Goal: Find specific page/section: Find specific page/section

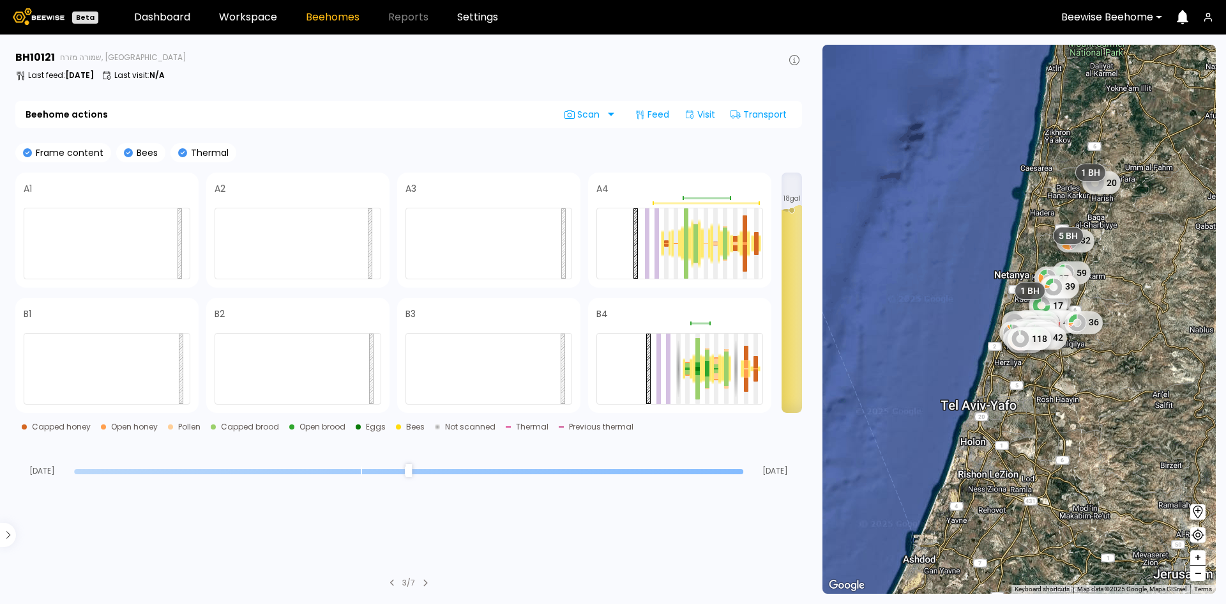
click at [1148, 16] on div at bounding box center [1108, 16] width 92 height 11
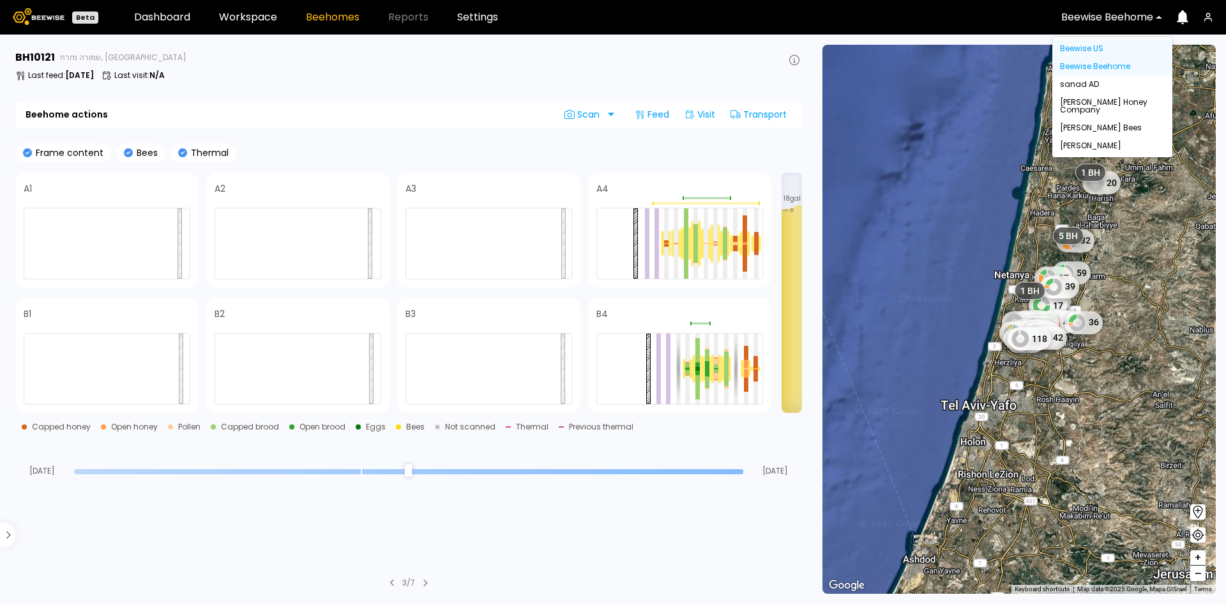
click at [1106, 50] on div "Beewise US" at bounding box center [1112, 49] width 105 height 8
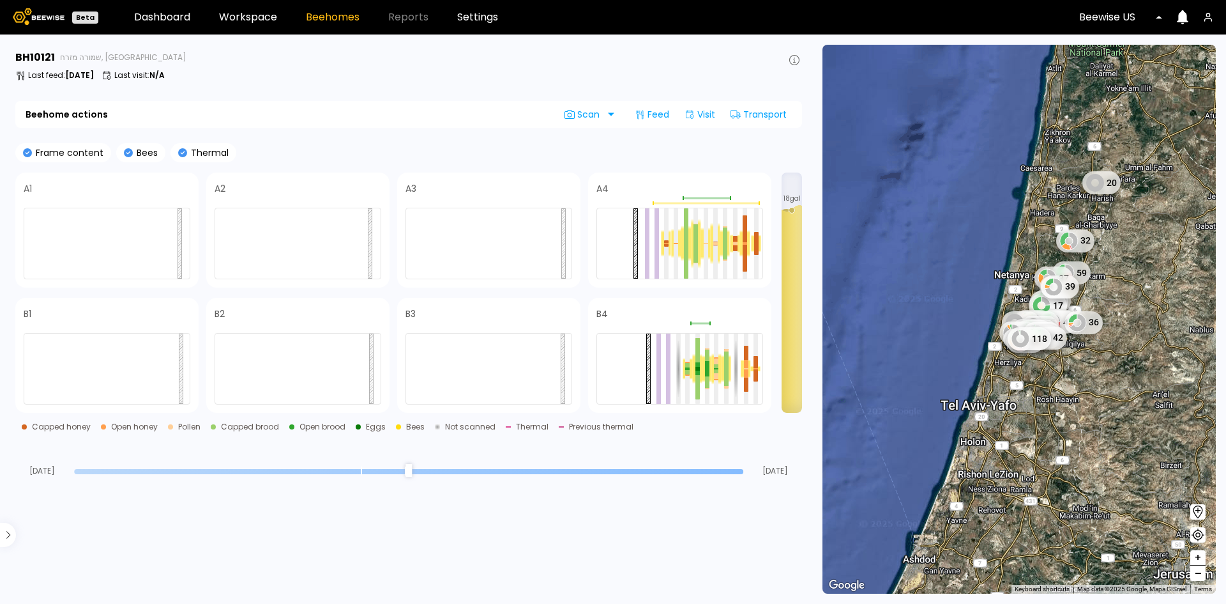
click at [1115, 18] on div at bounding box center [1116, 16] width 74 height 11
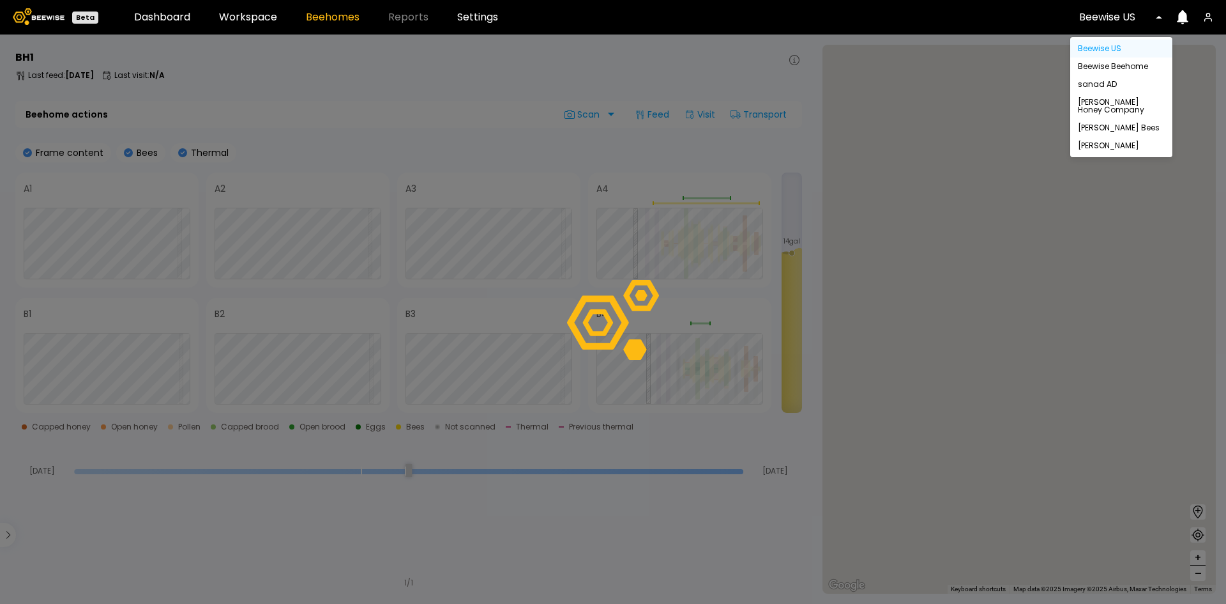
click at [1109, 103] on div "[PERSON_NAME] Honey Company" at bounding box center [1121, 105] width 87 height 15
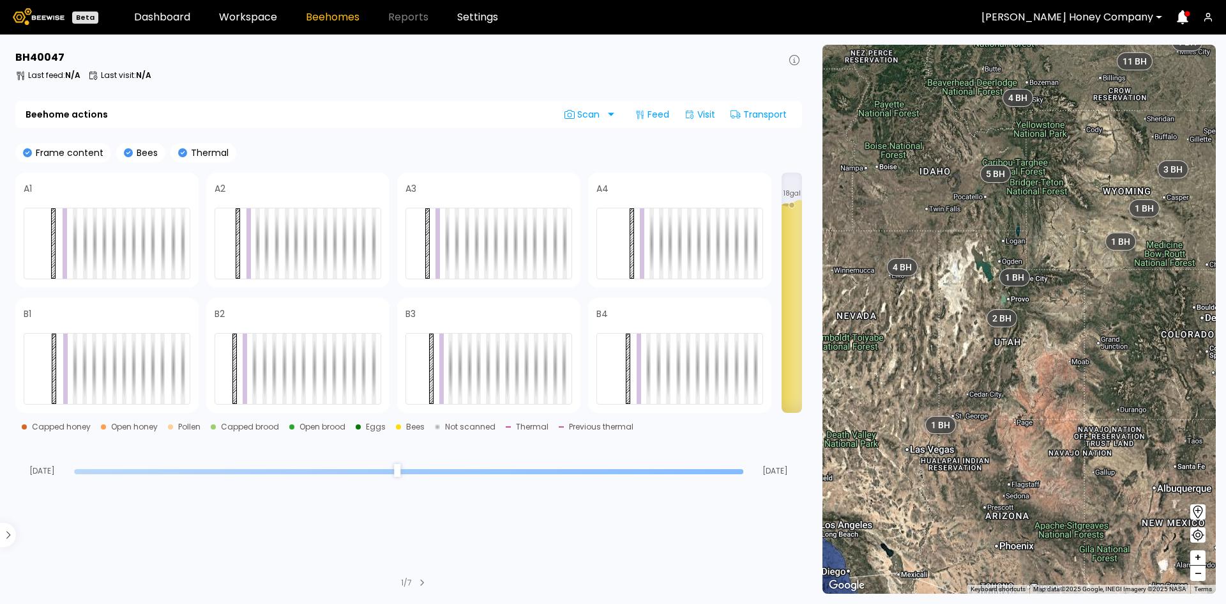
drag, startPoint x: 1116, startPoint y: 291, endPoint x: 1145, endPoint y: 185, distance: 110.5
click at [1145, 185] on div "1 BH 65 BH 4 BH 8 BH 5 BH 2 BH 4 BH 2 BH 14 BH 6 BH 10 BH 1 BH 4 BH 3 BH 1 BH 1…" at bounding box center [1019, 319] width 393 height 549
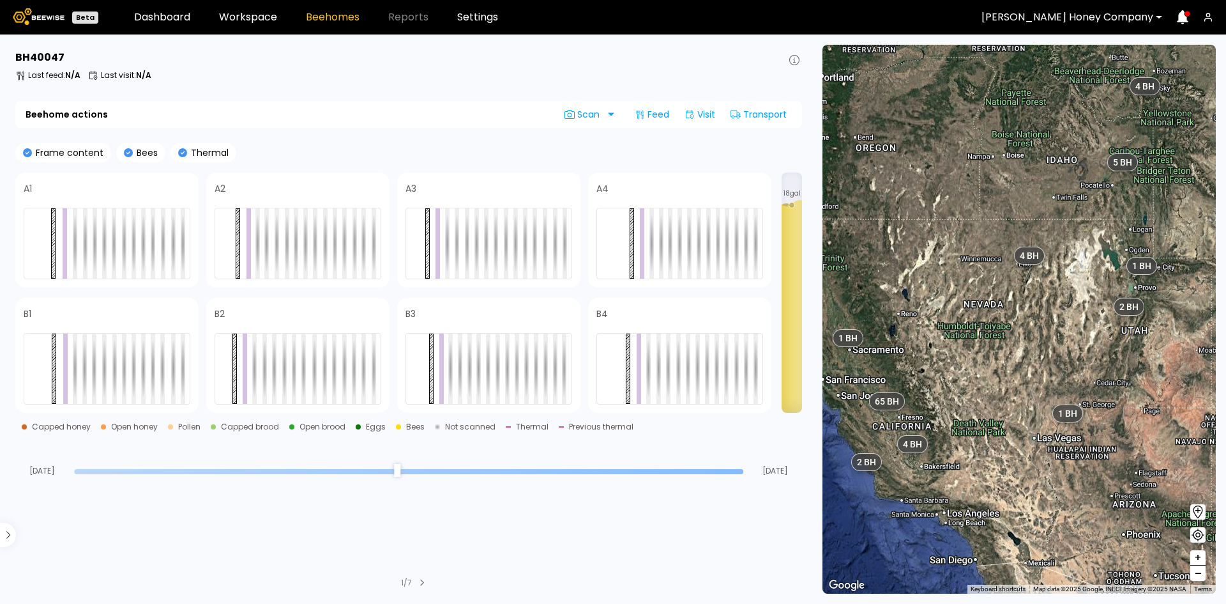
drag, startPoint x: 982, startPoint y: 373, endPoint x: 1099, endPoint y: 383, distance: 116.6
click at [1099, 383] on div "1 BH 65 BH 4 BH 8 BH 5 BH 2 BH 4 BH 2 BH 14 BH 6 BH 10 BH 1 BH 4 BH 3 BH 1 BH 1…" at bounding box center [1019, 319] width 393 height 549
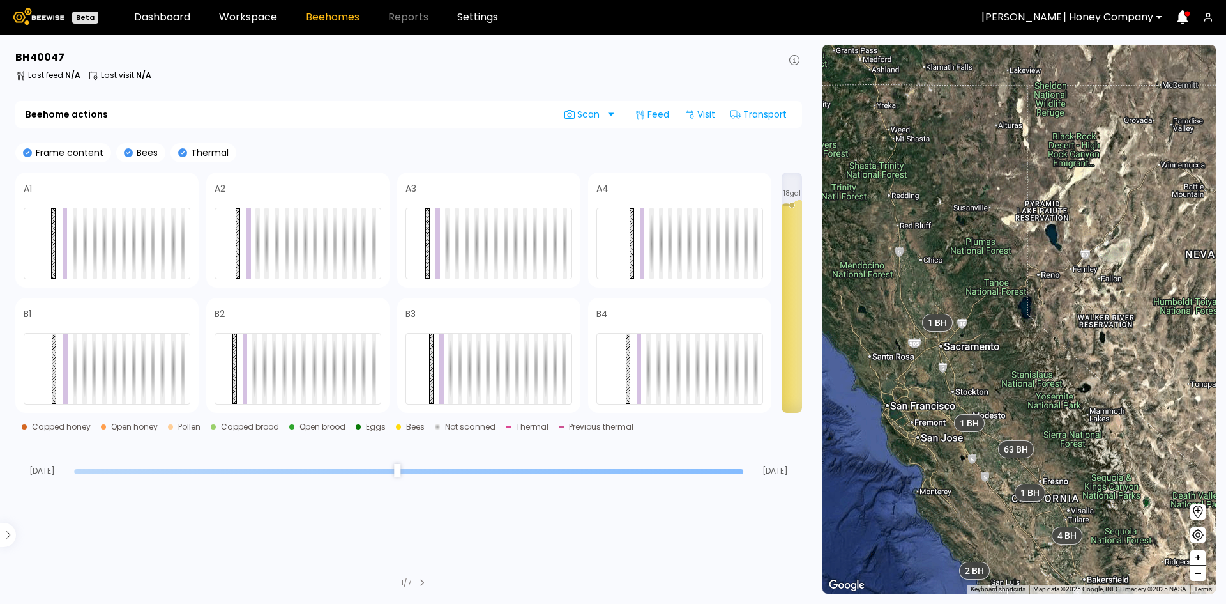
drag, startPoint x: 924, startPoint y: 341, endPoint x: 1004, endPoint y: 389, distance: 93.7
click at [1004, 389] on div "1 BH 8 BH 5 BH 6 BH 4 BH 1 BH 1 BH 4 BH 2 BH 14 BH 10 BH 1 BH 3 BH 1 BH 1 BH 11…" at bounding box center [1019, 319] width 393 height 549
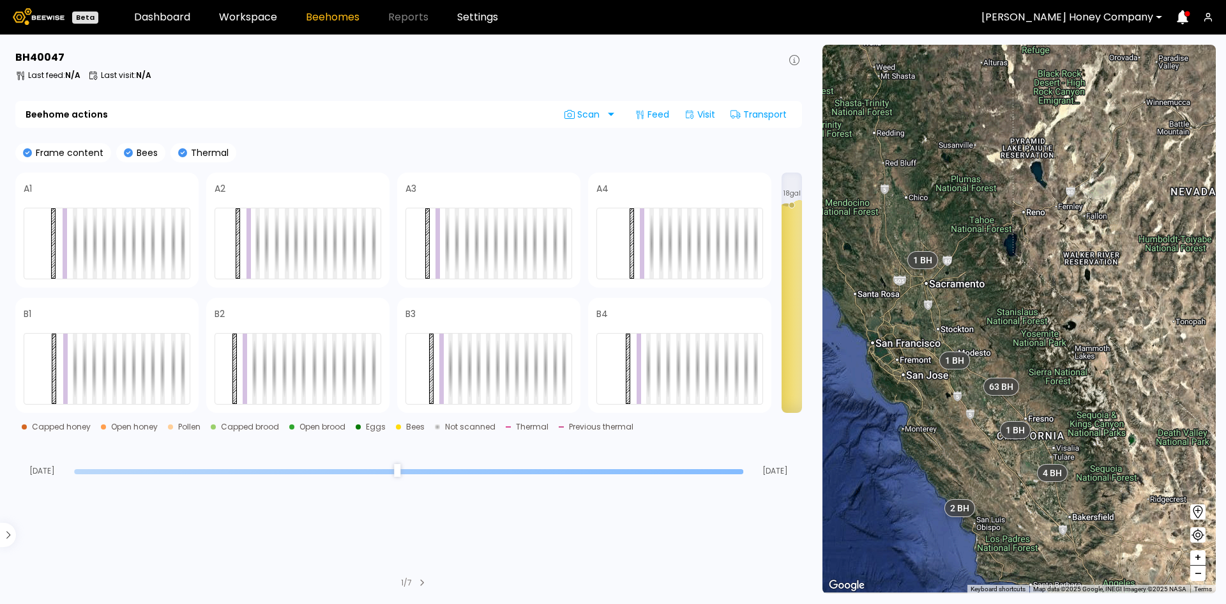
drag, startPoint x: 1070, startPoint y: 487, endPoint x: 1027, endPoint y: 390, distance: 106.1
click at [1027, 390] on div "1 BH 8 BH 5 BH 6 BH 4 BH 1 BH 1 BH 4 BH 2 BH 14 BH 10 BH 1 BH 3 BH 1 BH 1 BH 11…" at bounding box center [1019, 319] width 393 height 549
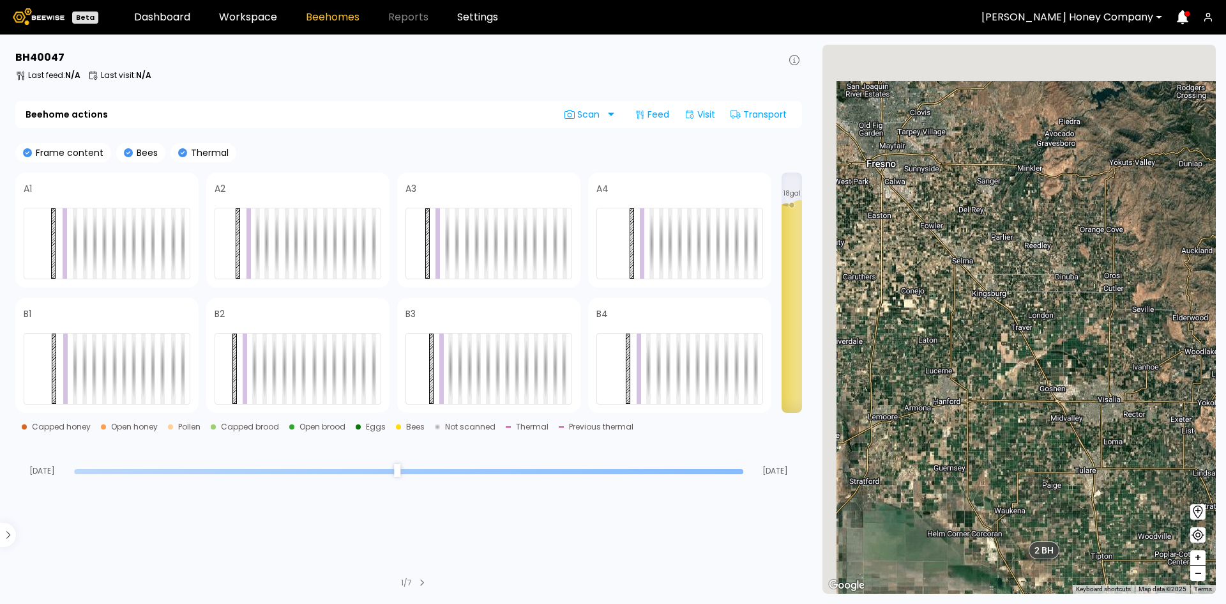
drag, startPoint x: 1059, startPoint y: 268, endPoint x: 1124, endPoint y: 591, distance: 329.6
click at [1124, 591] on div "1 BH 5 BH 1 BH 1 BH 14 BH 1 BH 1 BH 1 BH 1 BH 1 BH 1 BH 1 BH 1 BH 1 BH 1 BH 1 B…" at bounding box center [1019, 319] width 393 height 549
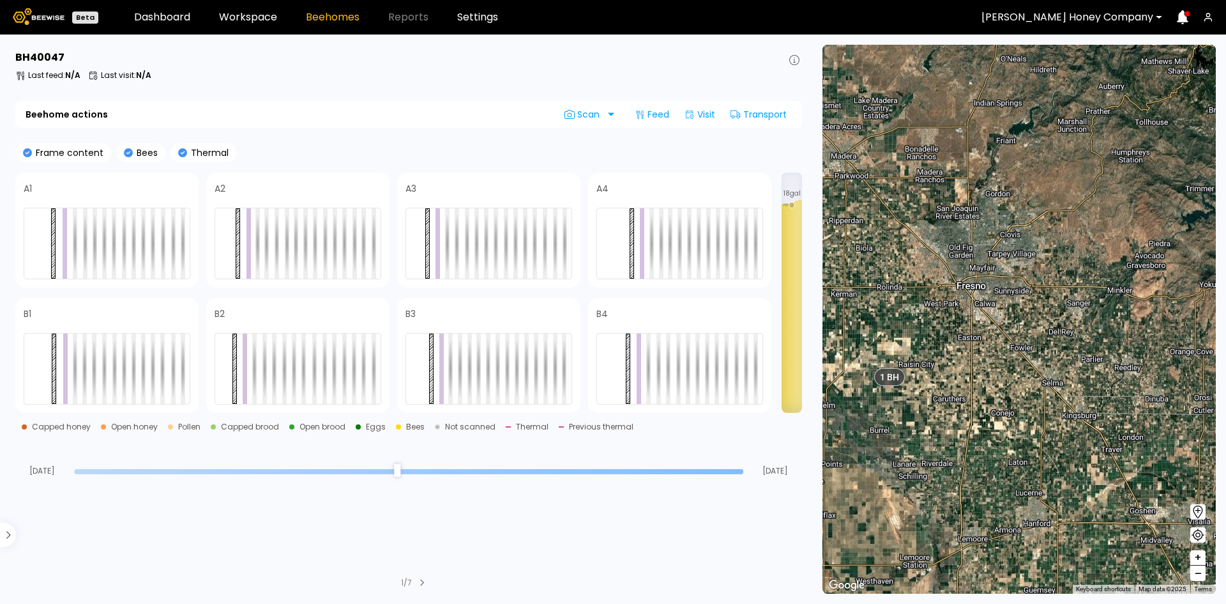
drag, startPoint x: 1028, startPoint y: 408, endPoint x: 1073, endPoint y: 456, distance: 65.5
click at [1073, 456] on div "1 BH 5 BH 1 BH 1 BH 14 BH 1 BH 1 BH 1 BH 1 BH 1 BH 1 BH 1 BH 1 BH 1 BH 1 BH 1 B…" at bounding box center [1019, 319] width 393 height 549
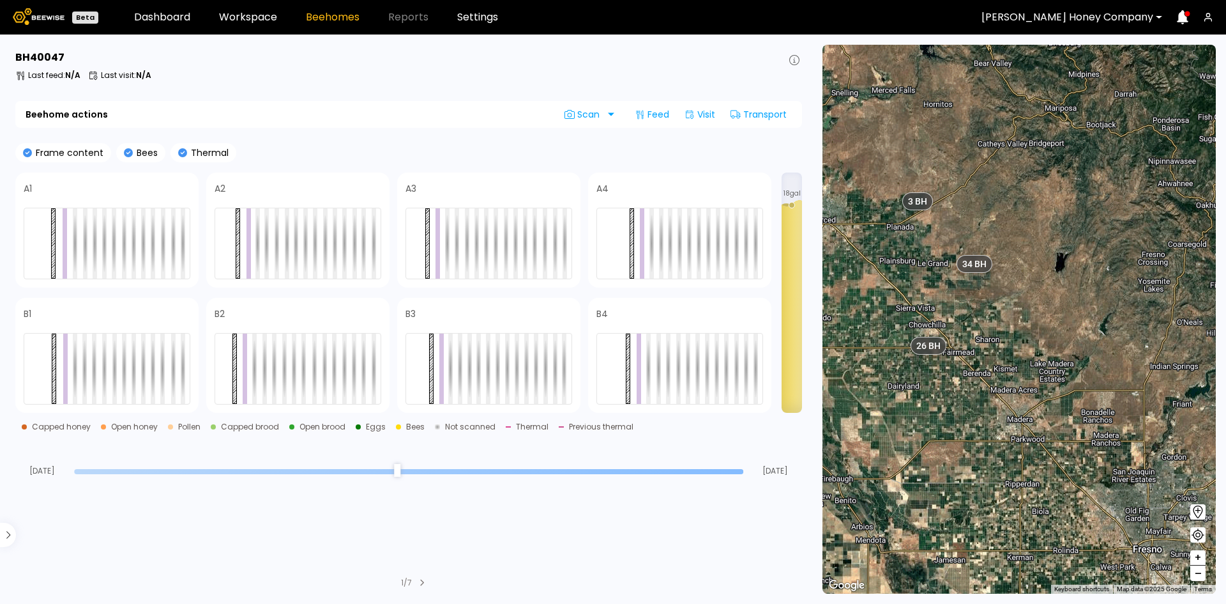
drag, startPoint x: 934, startPoint y: 279, endPoint x: 1094, endPoint y: 507, distance: 278.2
click at [1094, 507] on div "1 BH 5 BH 1 BH 1 BH 14 BH 1 BH 1 BH 1 BH 1 BH 1 BH 1 BH 1 BH 1 BH 1 BH 1 BH 1 B…" at bounding box center [1019, 319] width 393 height 549
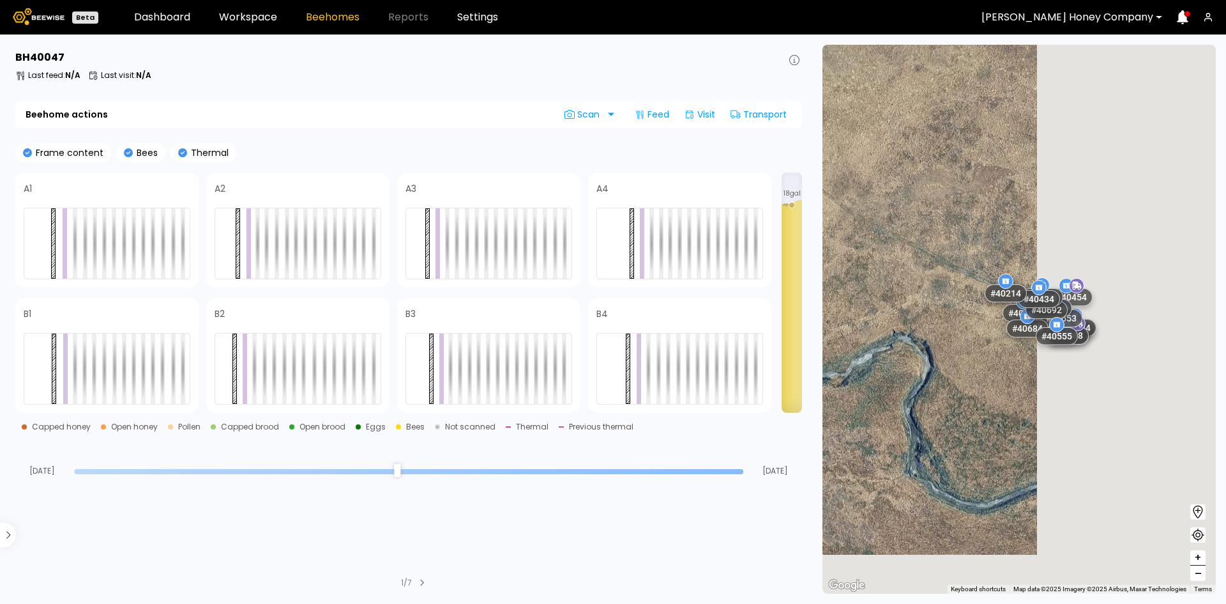
drag, startPoint x: 1072, startPoint y: 342, endPoint x: 886, endPoint y: 272, distance: 198.7
click at [881, 277] on div "# 40639 # 40923 # 40957 # 40424 # 40533 # 40554 # 40644 # 40253 # 40565 # 40573…" at bounding box center [1019, 319] width 393 height 549
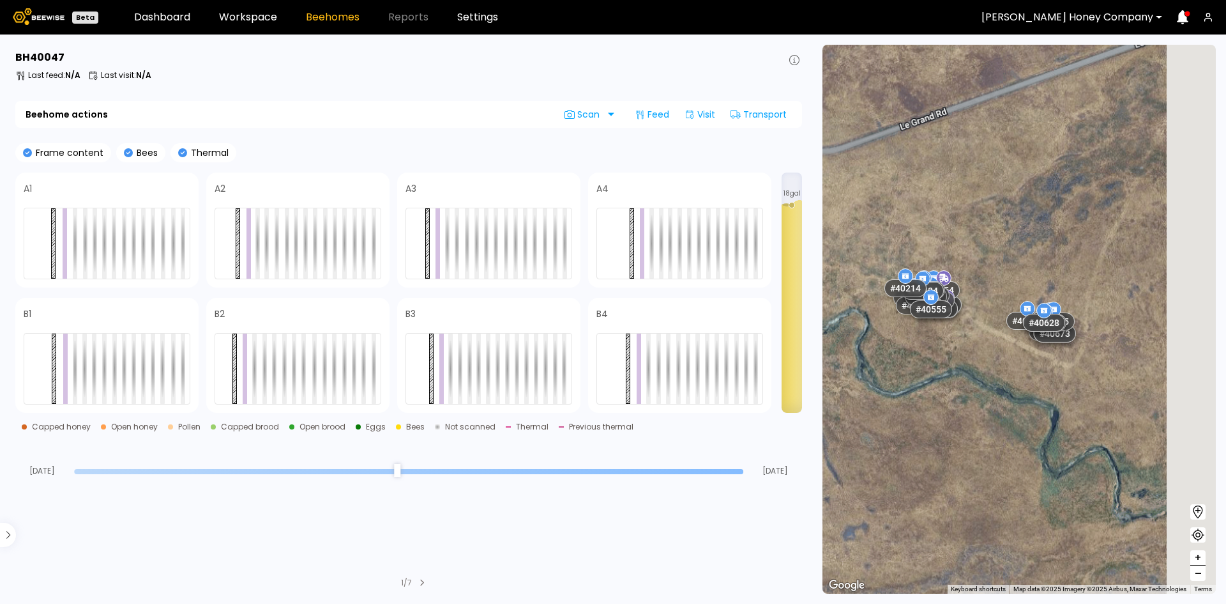
drag, startPoint x: 1132, startPoint y: 345, endPoint x: 949, endPoint y: 341, distance: 183.4
click at [950, 342] on div "# 40639 # 40923 # 40957 # 40424 # 40533 # 40554 # 40644 # 40253 # 40565 # 40573…" at bounding box center [1019, 319] width 393 height 549
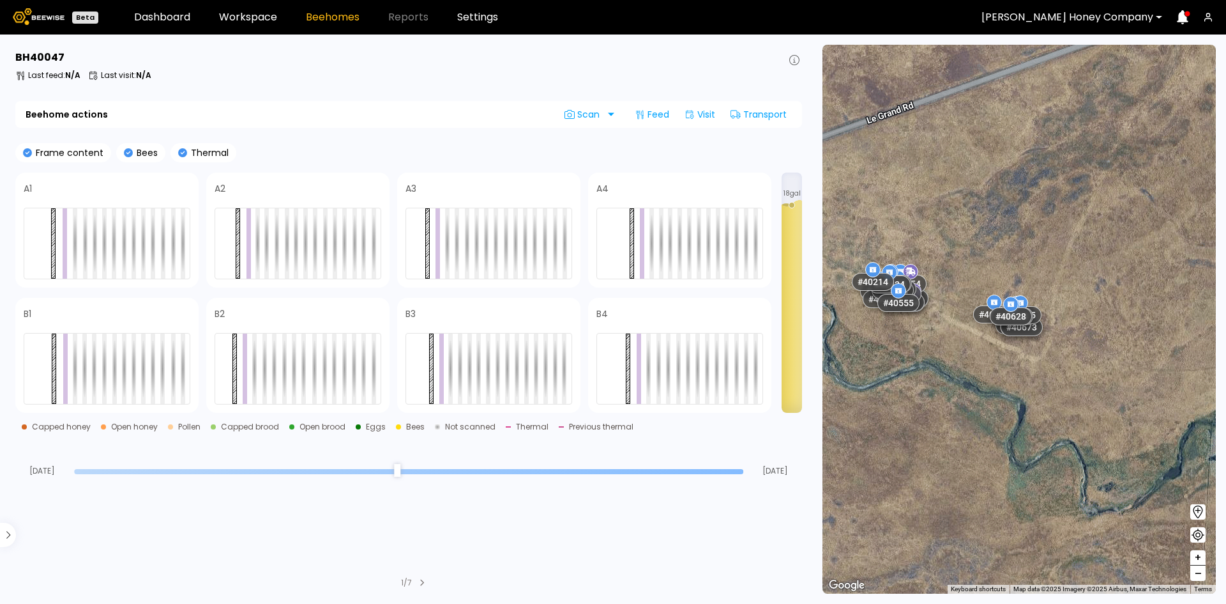
drag, startPoint x: 933, startPoint y: 352, endPoint x: 972, endPoint y: 362, distance: 40.1
click at [972, 359] on div "# 40639 # 40923 # 40957 # 40424 # 40533 # 40554 # 40644 # 40253 # 40565 # 40573…" at bounding box center [1019, 319] width 393 height 549
